Goal: Information Seeking & Learning: Check status

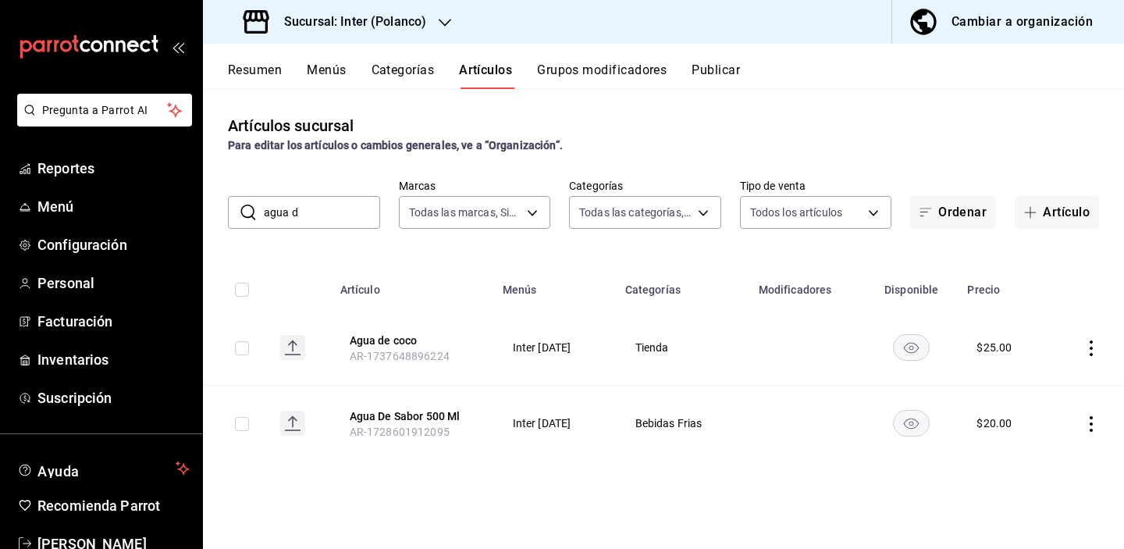
click at [251, 75] on button "Resumen" at bounding box center [255, 75] width 54 height 27
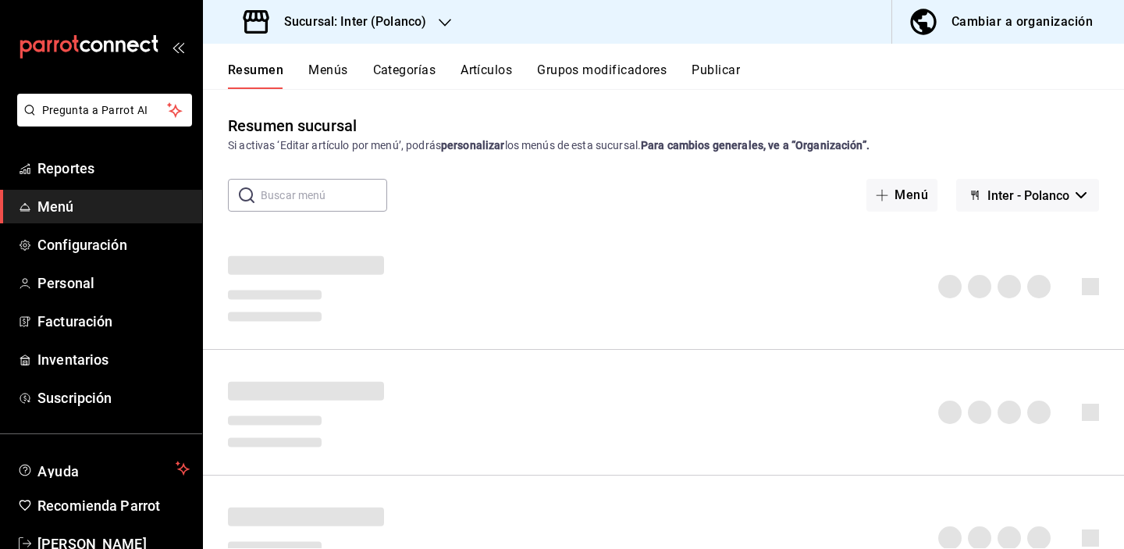
click at [474, 85] on button "Artículos" at bounding box center [486, 75] width 52 height 27
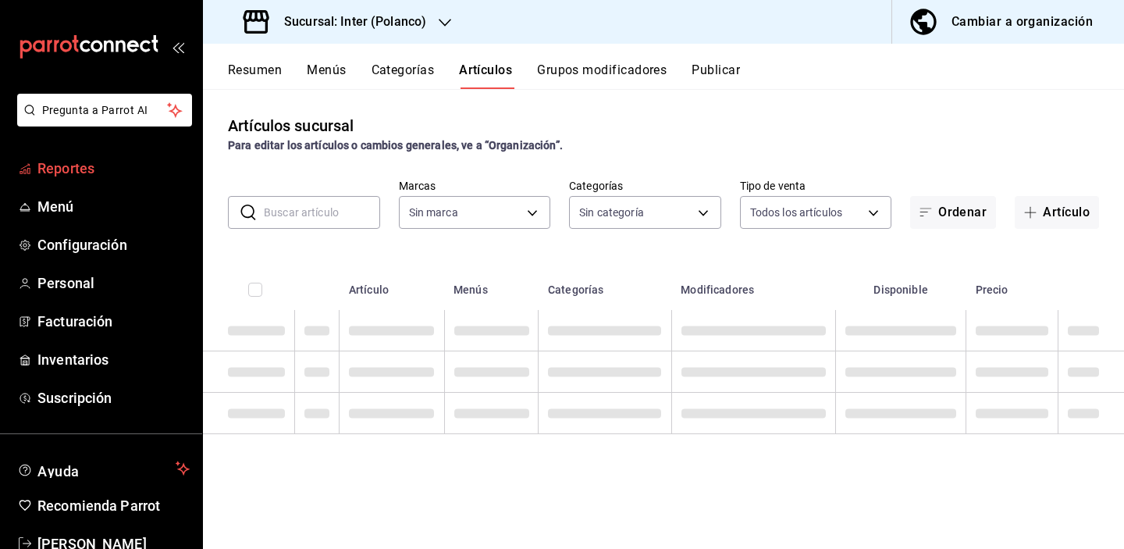
click at [70, 179] on link "Reportes" at bounding box center [101, 168] width 202 height 34
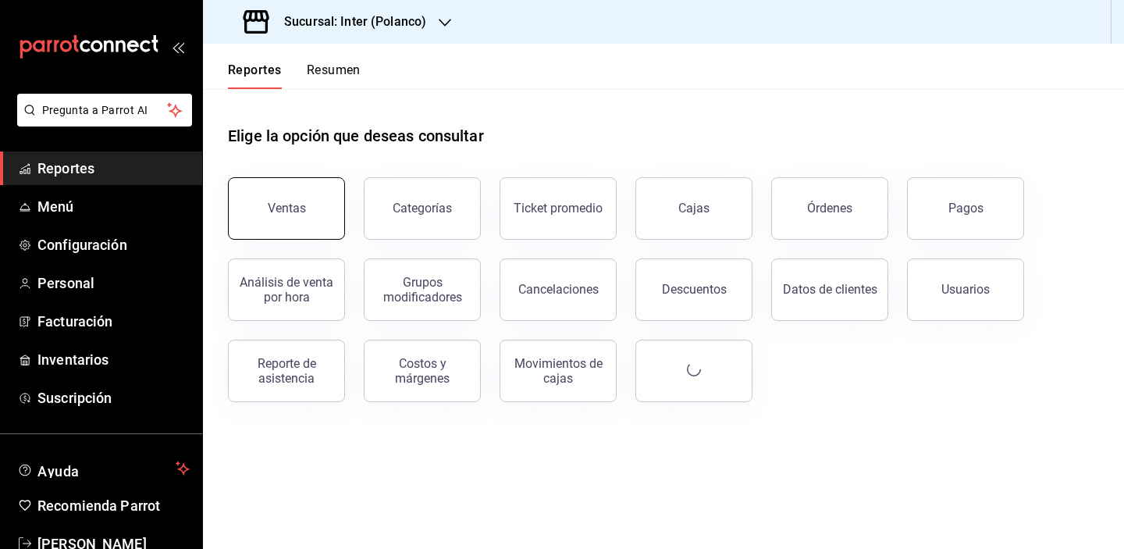
click at [317, 212] on button "Ventas" at bounding box center [286, 208] width 117 height 62
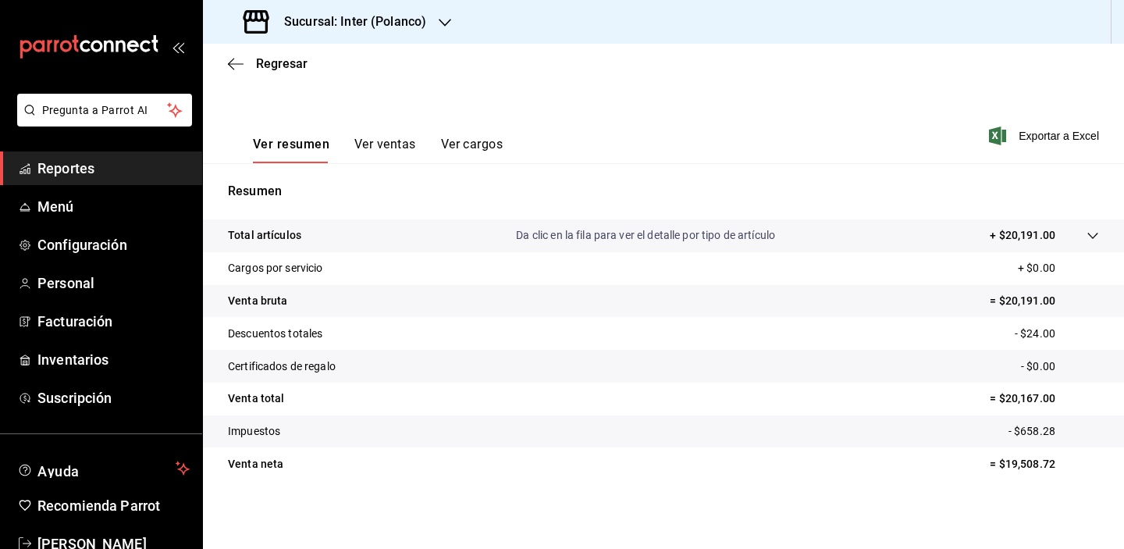
scroll to position [199, 0]
click at [274, 58] on span "Regresar" at bounding box center [282, 63] width 52 height 15
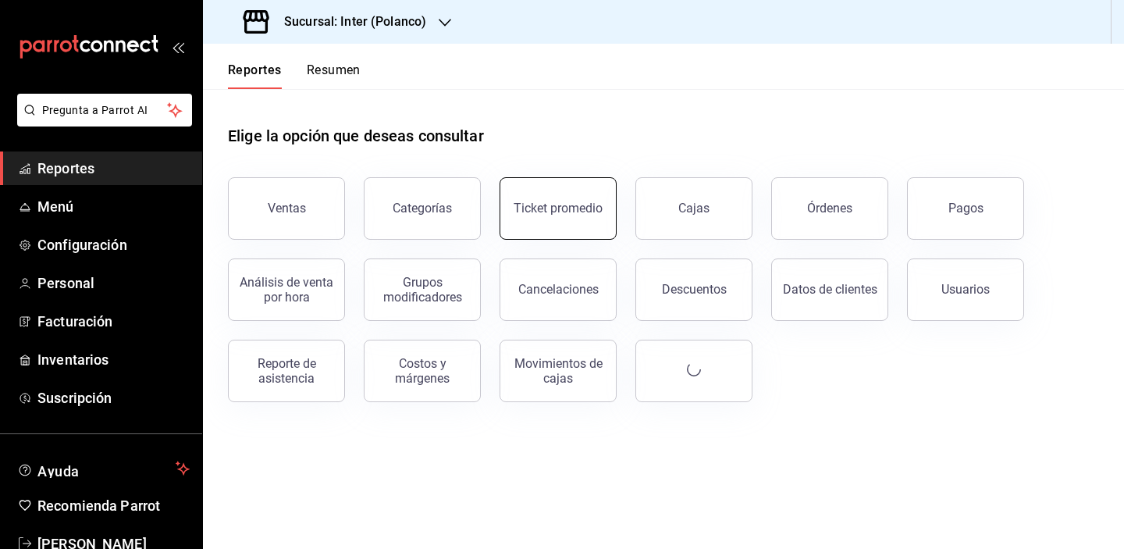
click at [603, 212] on button "Ticket promedio" at bounding box center [557, 208] width 117 height 62
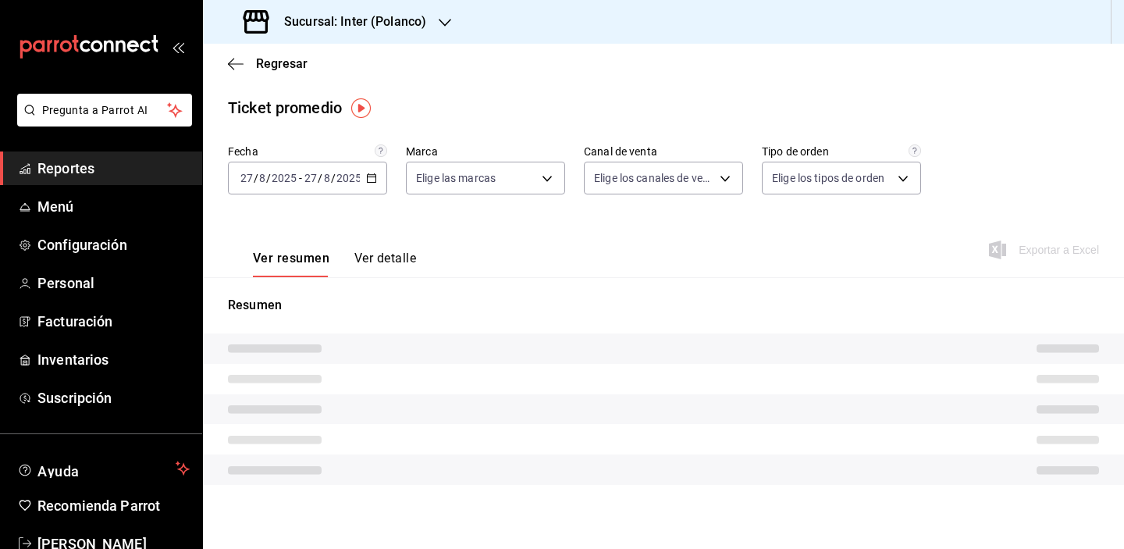
type input "a22f98e6-325f-4293-924e-6fed97b22470"
type input "PARROT,UBER_EATS,RAPPI,DIDI_FOOD,ONLINE"
type input "e7c4fbd0-add9-4c9b-8741-afc548af4a3b,EXTERNAL"
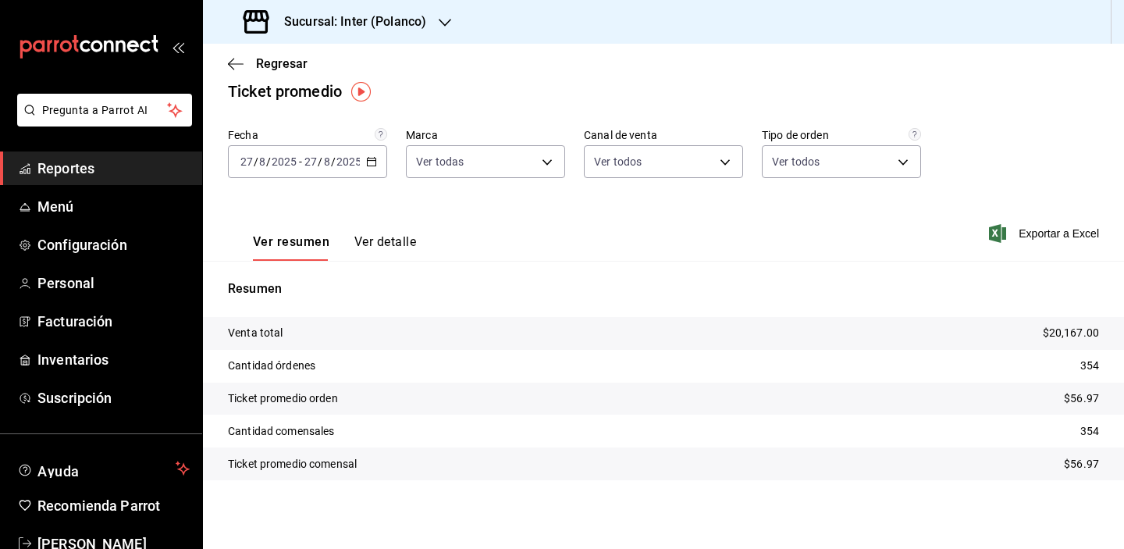
scroll to position [16, 0]
drag, startPoint x: 1050, startPoint y: 522, endPoint x: 958, endPoint y: 510, distance: 92.1
click at [1050, 522] on div "Fecha [DATE] [DATE] - [DATE] [DATE] Marca Ver todas a22f98e6-325f-4293-924e-6fe…" at bounding box center [663, 326] width 921 height 396
click at [288, 65] on span "Regresar" at bounding box center [282, 63] width 52 height 15
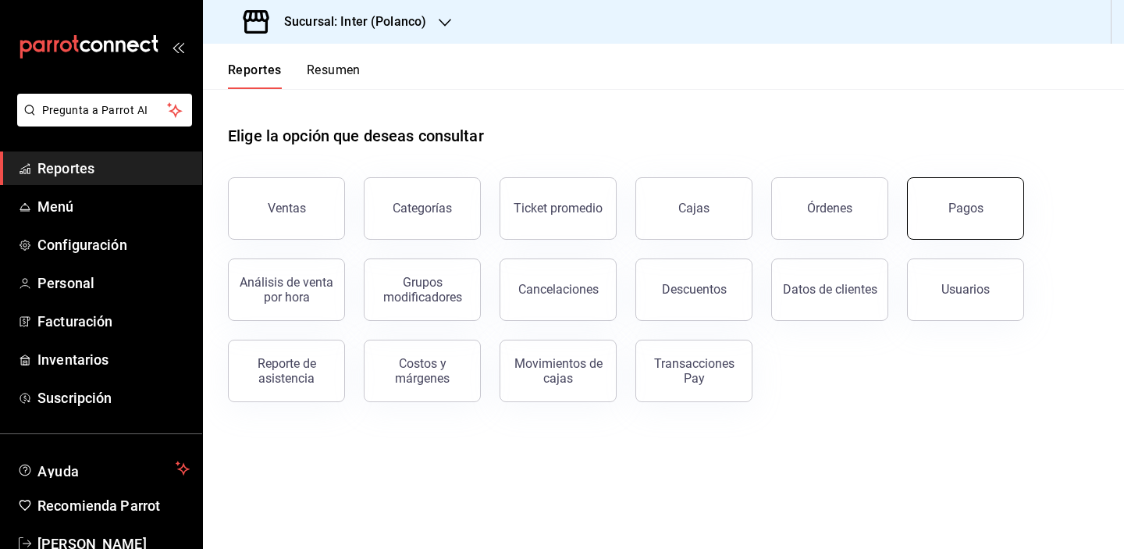
click at [960, 209] on div "Pagos" at bounding box center [965, 208] width 35 height 15
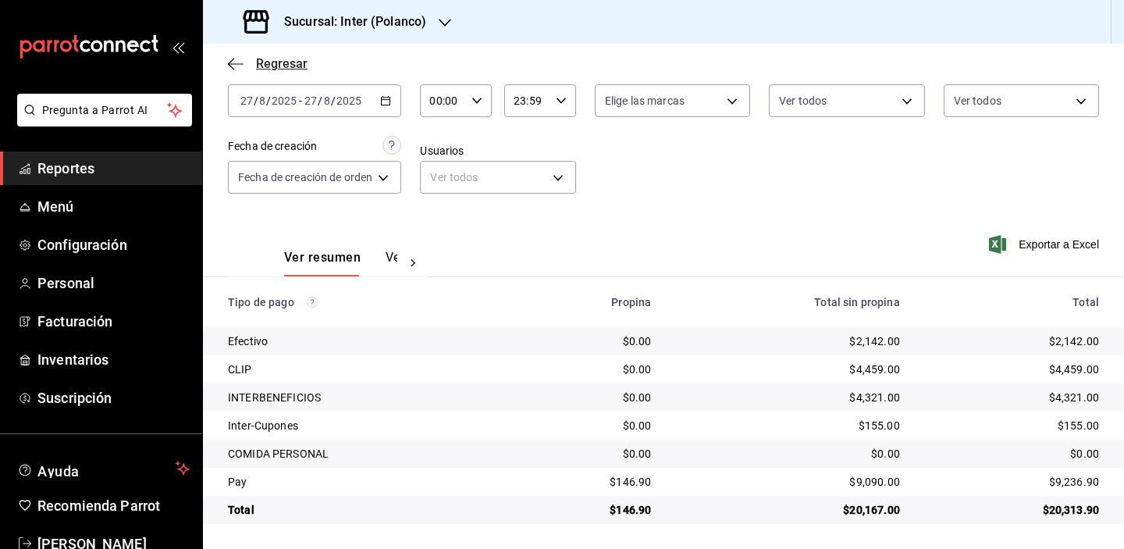
click at [284, 59] on span "Regresar" at bounding box center [282, 63] width 52 height 15
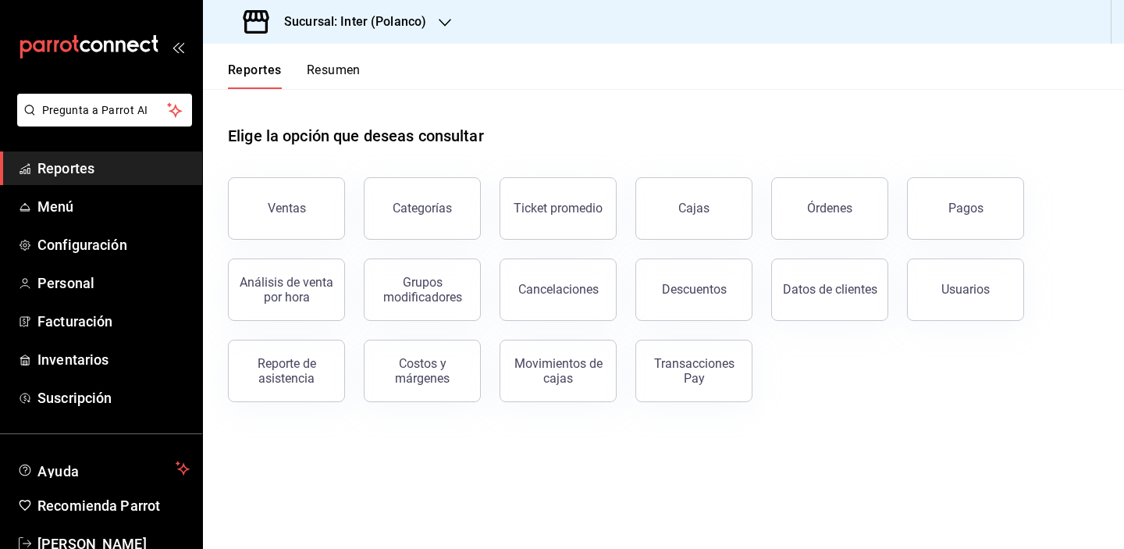
click at [372, 13] on h3 "Sucursal: Inter (Polanco)" at bounding box center [349, 21] width 155 height 19
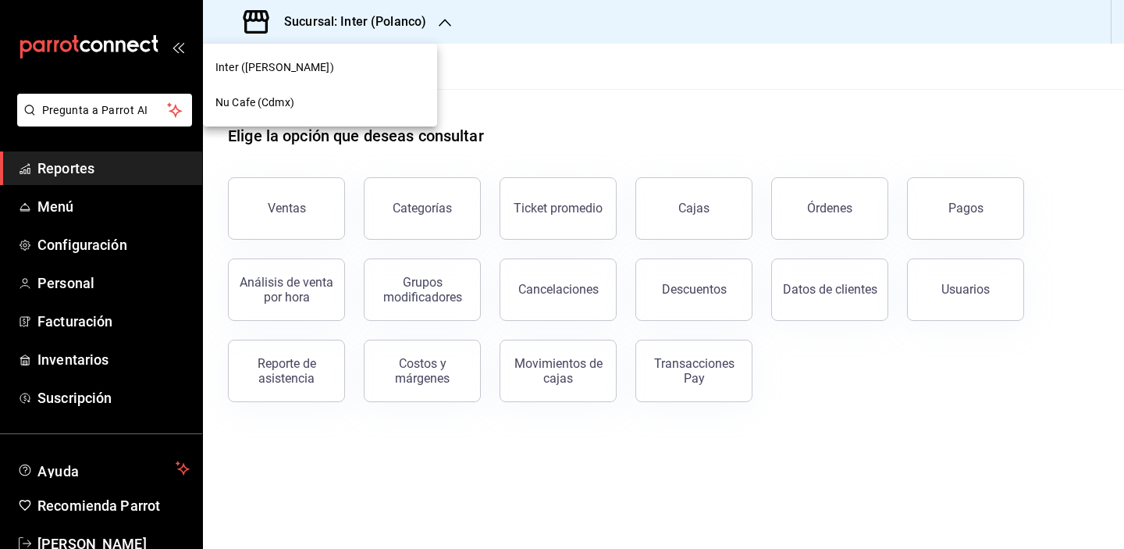
click at [596, 127] on div at bounding box center [562, 274] width 1124 height 549
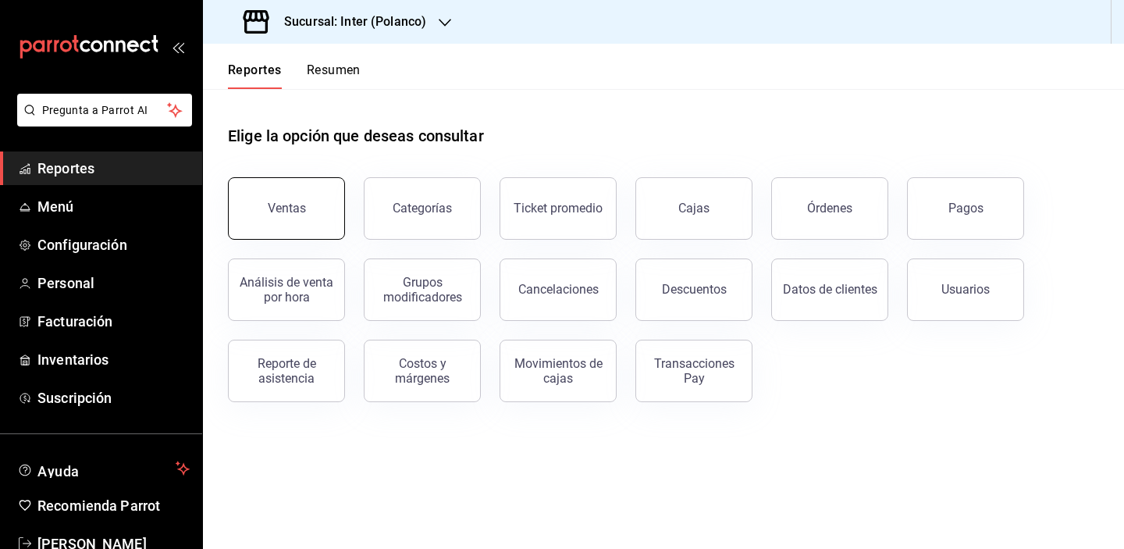
click at [320, 206] on button "Ventas" at bounding box center [286, 208] width 117 height 62
